Goal: Ask a question

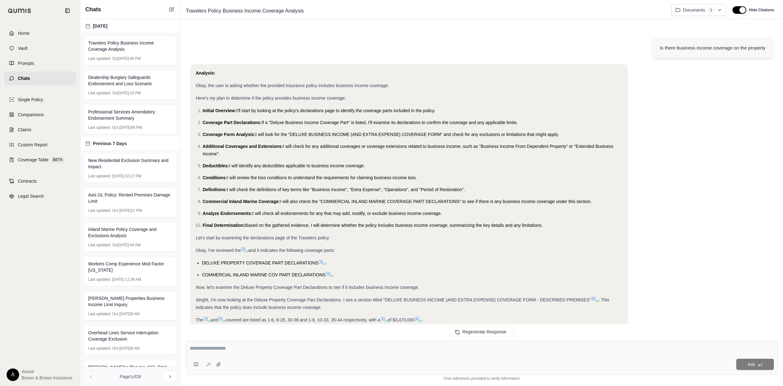
scroll to position [2664, 0]
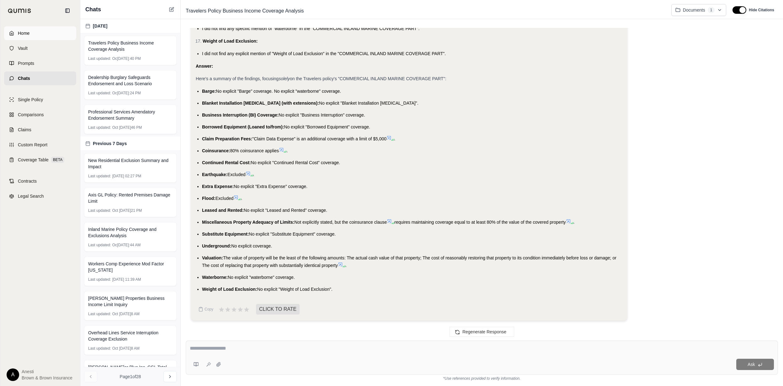
click at [51, 32] on link "Home" at bounding box center [40, 33] width 72 height 14
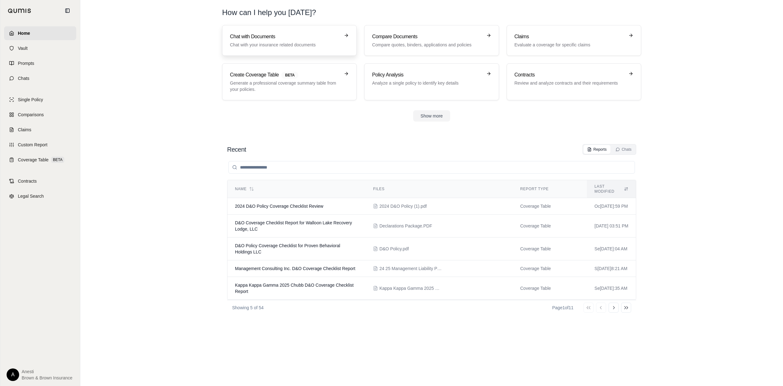
click at [289, 33] on link "Chat with Documents Chat with your insurance related documents" at bounding box center [289, 40] width 135 height 31
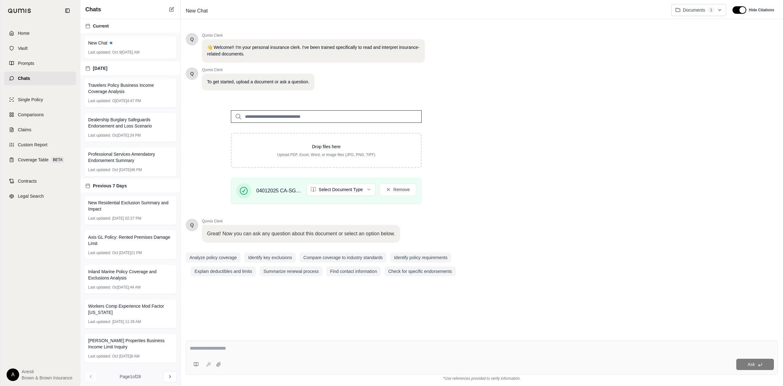
click at [252, 348] on textarea at bounding box center [482, 349] width 584 height 8
type textarea "**********"
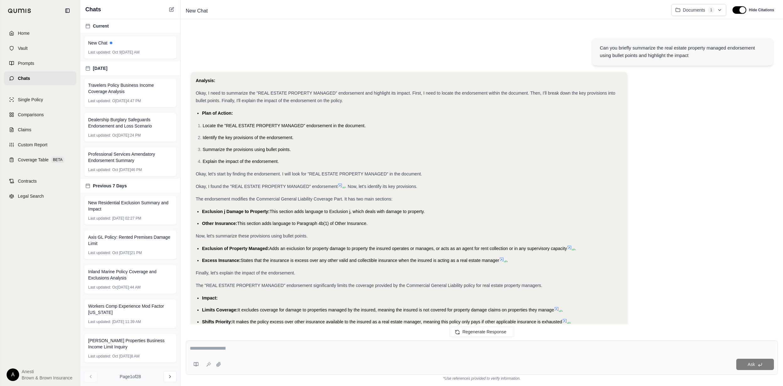
scroll to position [133, 0]
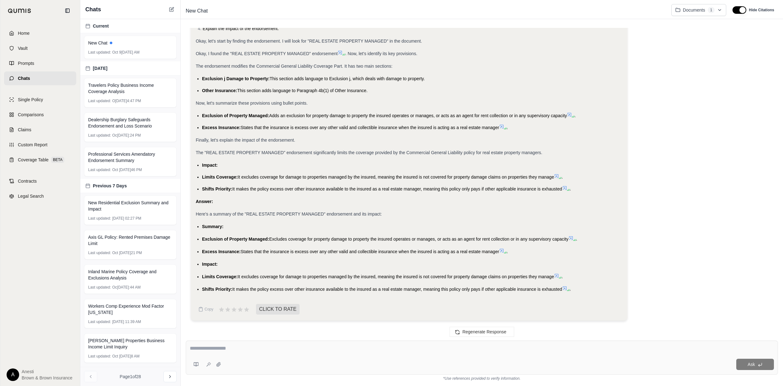
drag, startPoint x: 200, startPoint y: 225, endPoint x: 562, endPoint y: 290, distance: 368.0
click at [562, 290] on ul "Summary: Exclusion of Property Managed: Excludes coverage for property damage t…" at bounding box center [409, 258] width 426 height 70
copy ul "Summary: Exclusion of Property Managed: Excludes coverage for property damage t…"
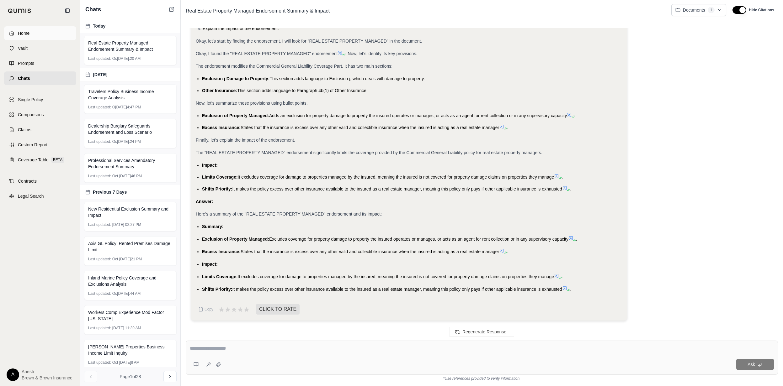
click at [52, 34] on link "Home" at bounding box center [40, 33] width 72 height 14
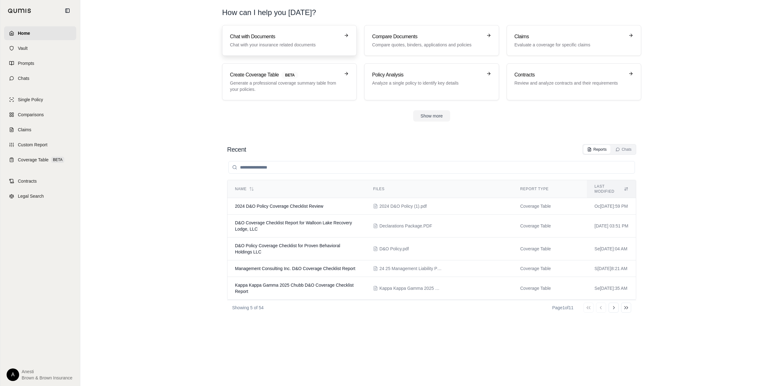
click at [259, 35] on h3 "Chat with Documents" at bounding box center [285, 37] width 110 height 8
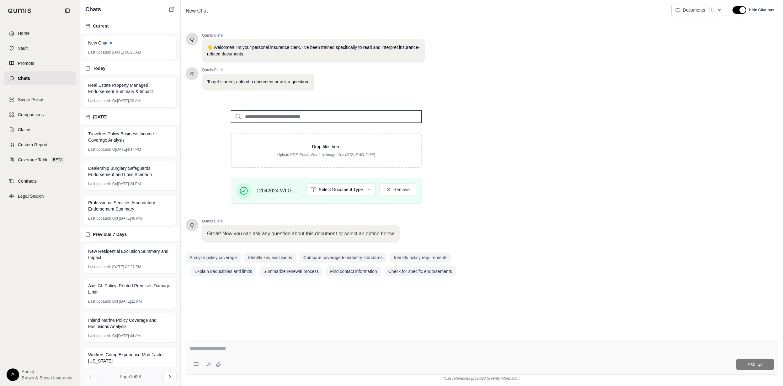
click at [231, 350] on textarea at bounding box center [482, 349] width 584 height 8
type textarea "*"
type textarea "**********"
click at [415, 351] on textarea "**********" at bounding box center [482, 349] width 584 height 8
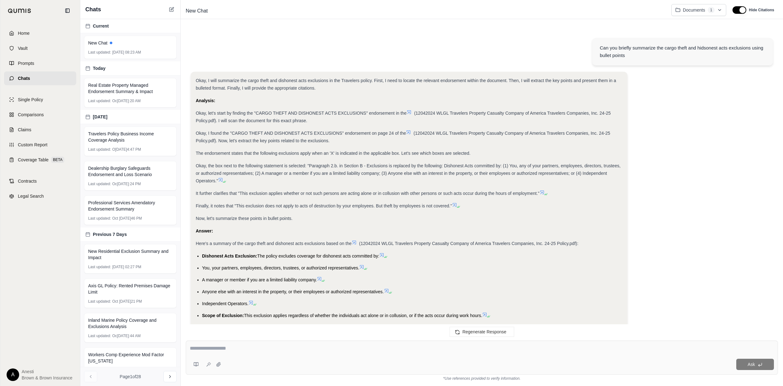
scroll to position [38, 0]
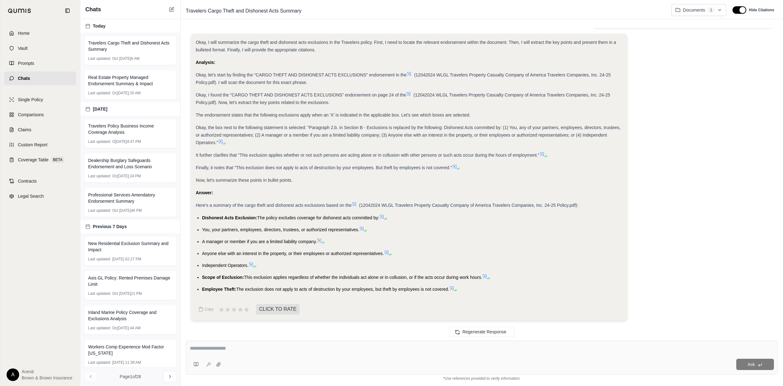
drag, startPoint x: 201, startPoint y: 216, endPoint x: 463, endPoint y: 287, distance: 271.5
click at [463, 287] on ul "Dishonest Acts Exclusion: The policy excludes coverage for dishonest acts commi…" at bounding box center [409, 253] width 426 height 79
copy ul "Dishonest Acts Exclusion: The policy excludes coverage for dishonest acts commi…"
click at [432, 349] on textarea at bounding box center [482, 349] width 584 height 8
type textarea "**********"
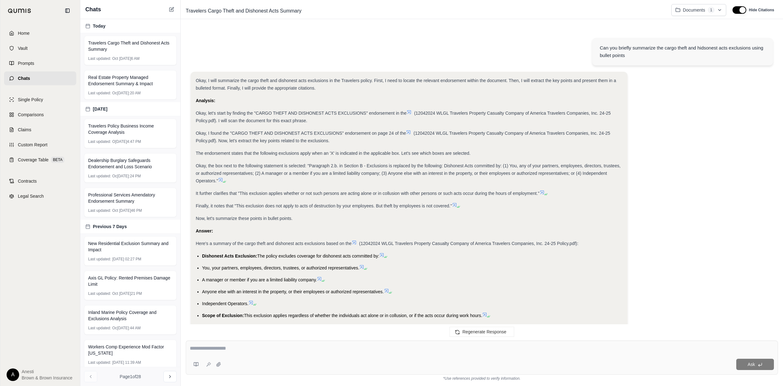
scroll to position [360, 0]
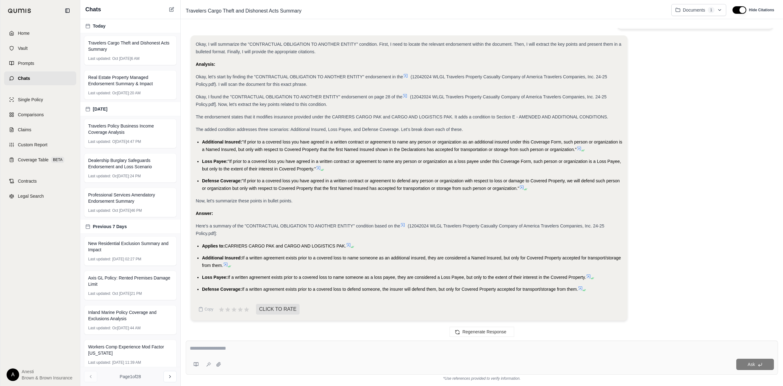
drag, startPoint x: 201, startPoint y: 246, endPoint x: 580, endPoint y: 294, distance: 381.8
click at [580, 294] on div "Okay, I will summarize the "CONTRACTUAL OBLIGATION TO ANOTHER ENTITY" condition…" at bounding box center [409, 169] width 426 height 258
copy ul "Applies to: CARRIERS CARGO PAK and CARGO AND LOGISTICS PAK. Additional Insured:…"
click at [36, 37] on link "Home" at bounding box center [40, 33] width 72 height 14
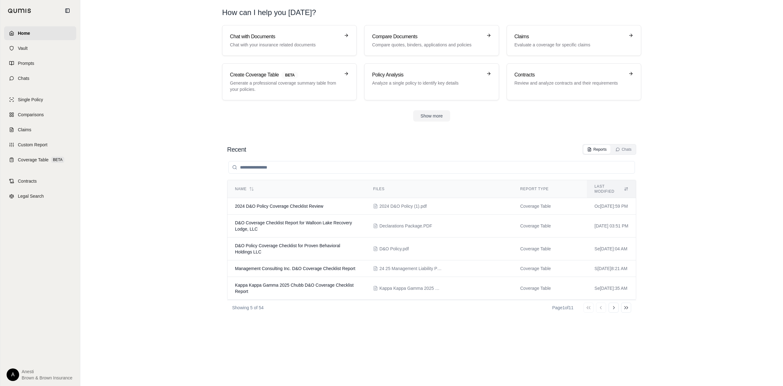
click at [262, 59] on div "Chat with Documents Chat with your insurance related documents Compare Document…" at bounding box center [431, 62] width 419 height 75
click at [270, 48] on link "Chat with Documents Chat with your insurance related documents" at bounding box center [289, 40] width 135 height 31
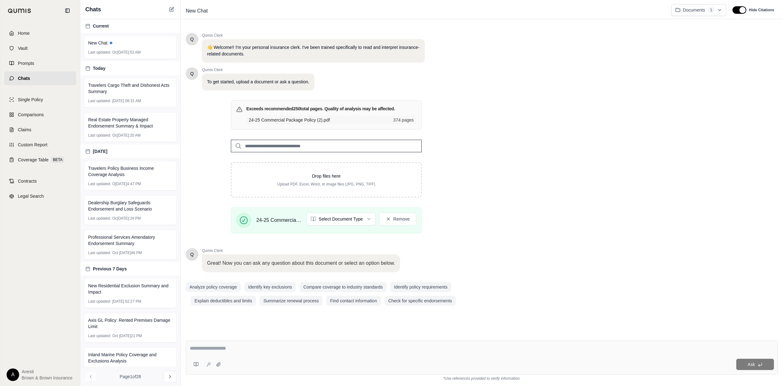
click at [245, 352] on textarea at bounding box center [482, 349] width 584 height 8
type textarea "*"
type textarea "**********"
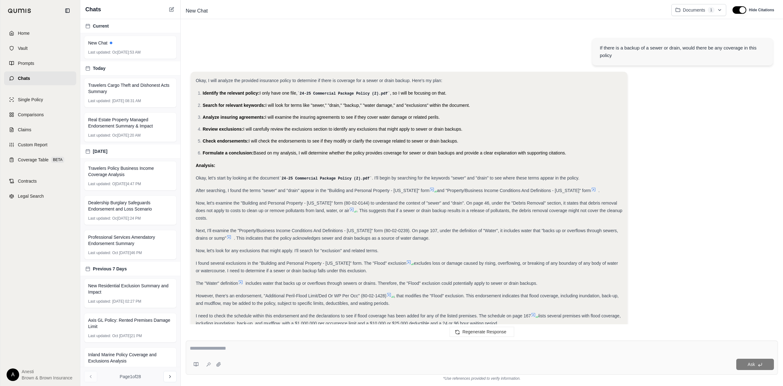
scroll to position [248, 0]
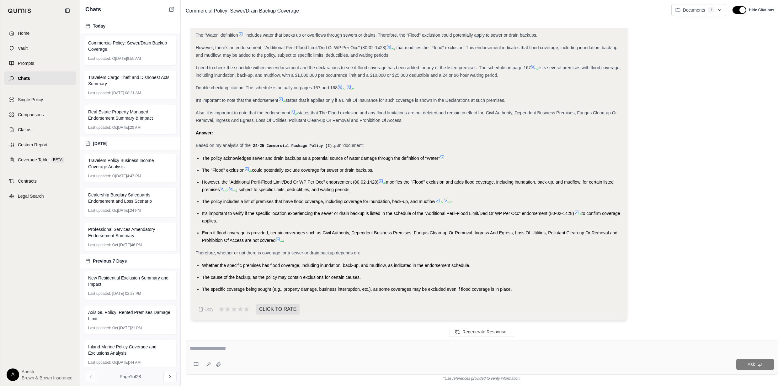
click at [238, 349] on textarea at bounding box center [482, 349] width 584 height 8
type textarea "*"
type textarea "**********"
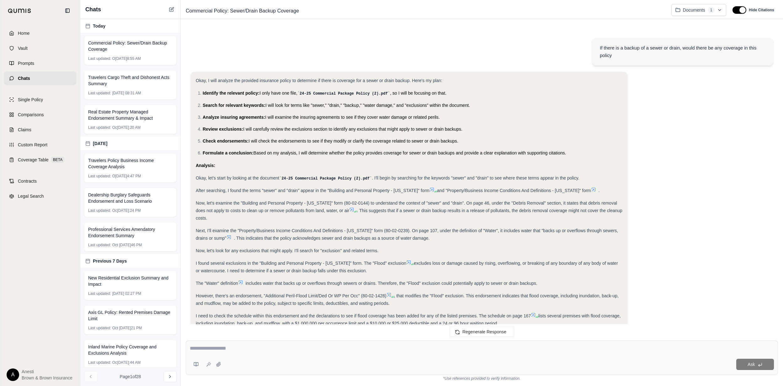
scroll to position [816, 0]
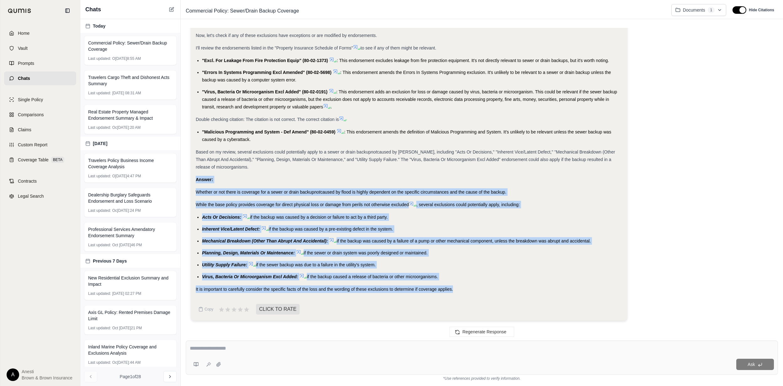
drag, startPoint x: 442, startPoint y: 287, endPoint x: 190, endPoint y: 180, distance: 273.8
click at [190, 180] on div "If there is a backup of a sewer or drain, would there be any coverage in this p…" at bounding box center [482, 179] width 592 height 303
click at [192, 179] on div "Okay, I will analyze the 24-25 Commercial Package Policy (2).pdf document to de…" at bounding box center [409, 59] width 437 height 523
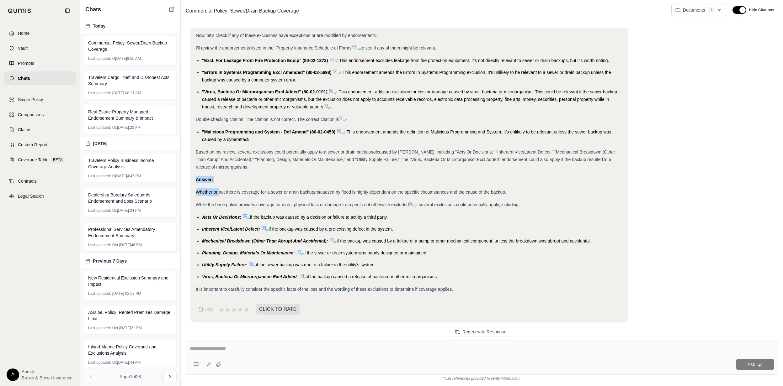
drag, startPoint x: 195, startPoint y: 178, endPoint x: 219, endPoint y: 188, distance: 25.5
click at [219, 188] on div "Okay, I will analyze the 24-25 Commercial Package Policy (2).pdf document to de…" at bounding box center [409, 59] width 437 height 523
click at [367, 193] on span "caused by flood is highly dependent on the specific circumstances and the cause…" at bounding box center [413, 192] width 186 height 5
click at [331, 344] on div "Ask" at bounding box center [482, 358] width 592 height 34
type textarea "**********"
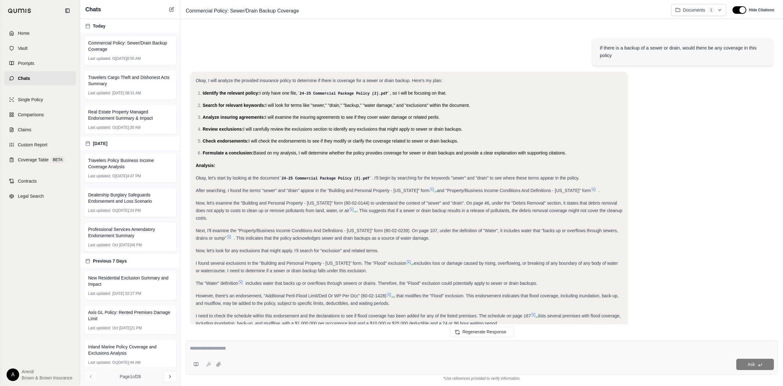
scroll to position [1221, 0]
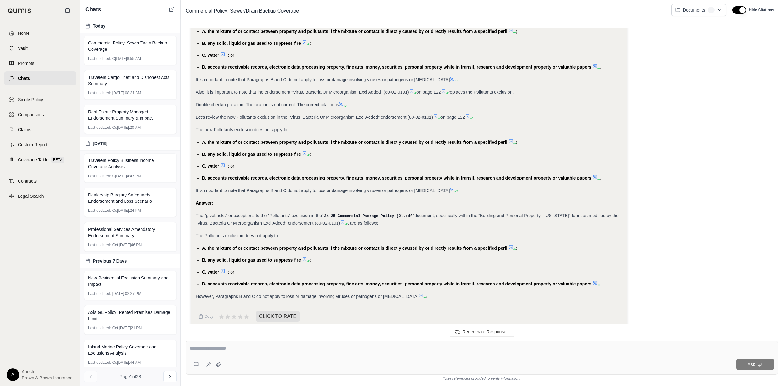
click at [244, 353] on div at bounding box center [482, 350] width 584 height 10
click at [224, 349] on textarea at bounding box center [482, 349] width 584 height 8
type textarea "**********"
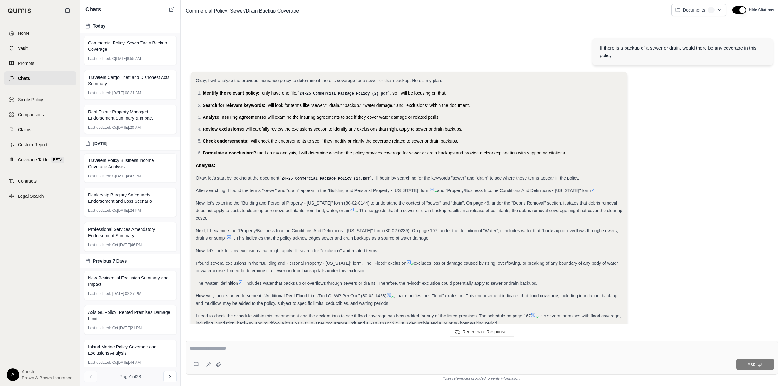
scroll to position [1625, 0]
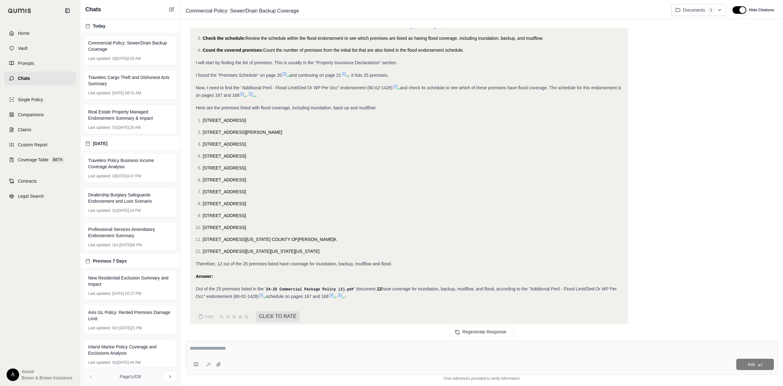
click at [332, 293] on icon at bounding box center [331, 295] width 5 height 5
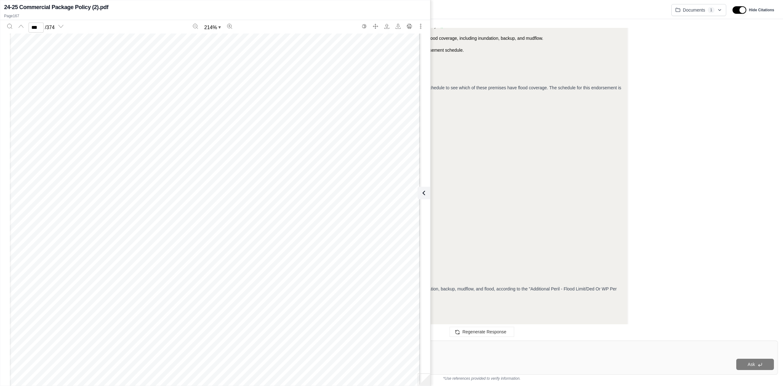
scroll to position [92491, 0]
type input "***"
click at [418, 197] on button at bounding box center [423, 193] width 13 height 13
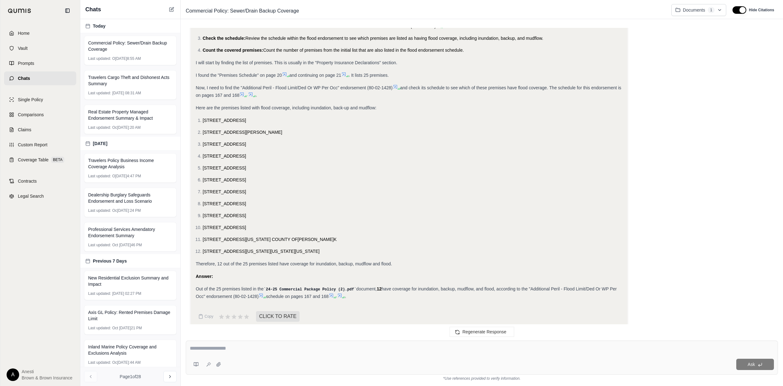
click at [355, 344] on div "Ask" at bounding box center [482, 358] width 592 height 34
type textarea "**********"
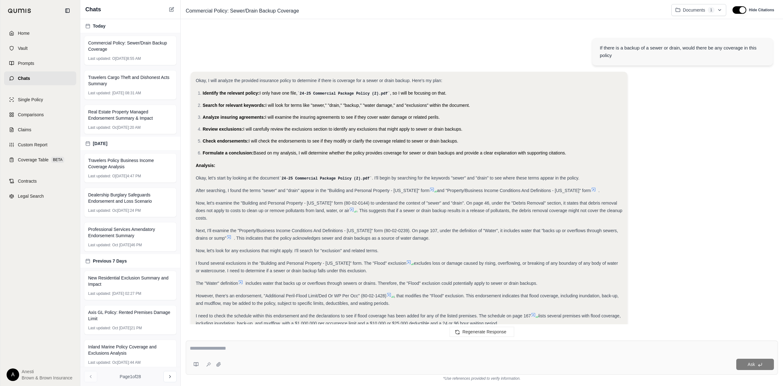
scroll to position [2270, 0]
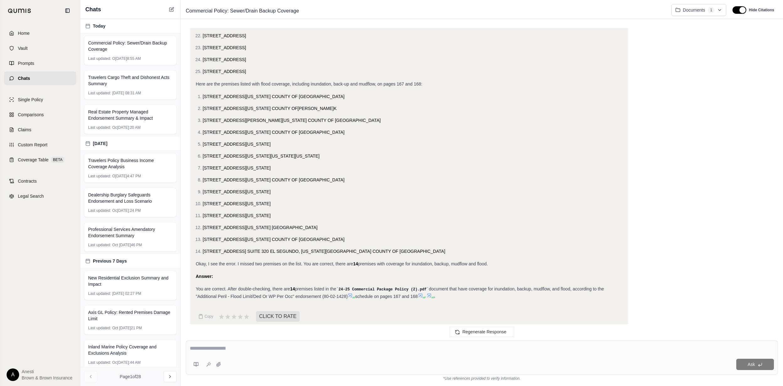
click at [528, 153] on ol "[STREET_ADDRESS][US_STATE] COUNTY OF [GEOGRAPHIC_DATA] [STREET_ADDRESS][US_STAT…" at bounding box center [409, 174] width 426 height 162
